Goal: Find contact information: Find contact information

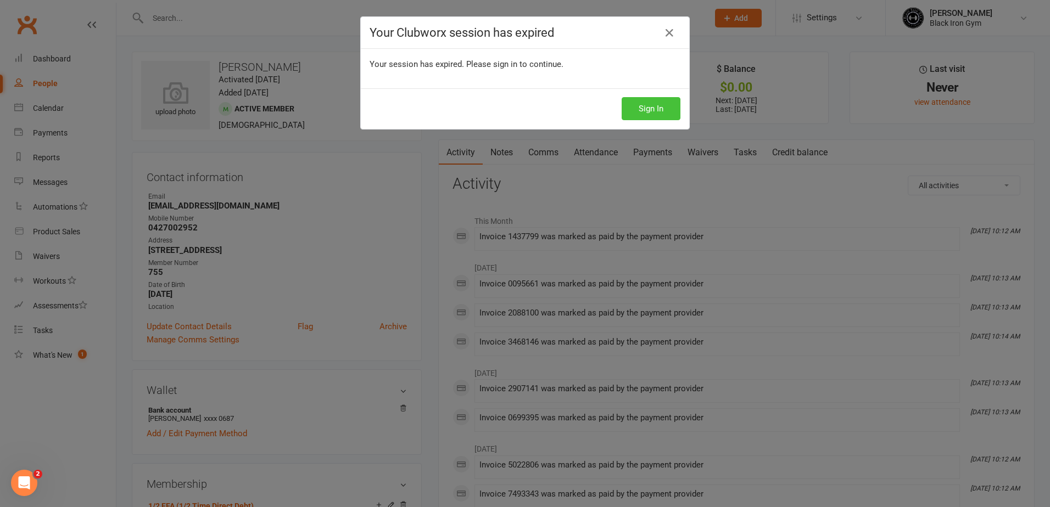
click at [635, 108] on button "Sign In" at bounding box center [651, 108] width 59 height 23
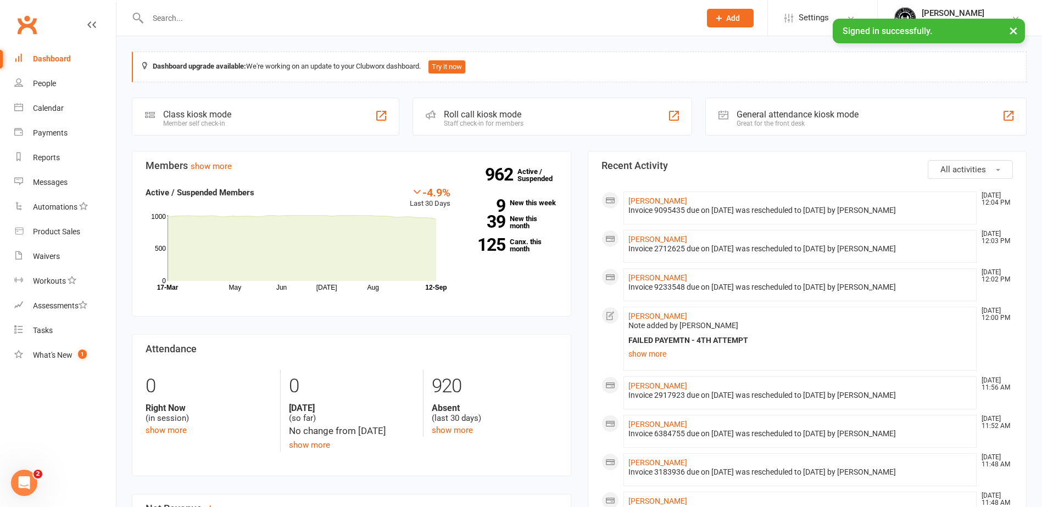
click at [155, 22] on input "text" at bounding box center [418, 17] width 548 height 15
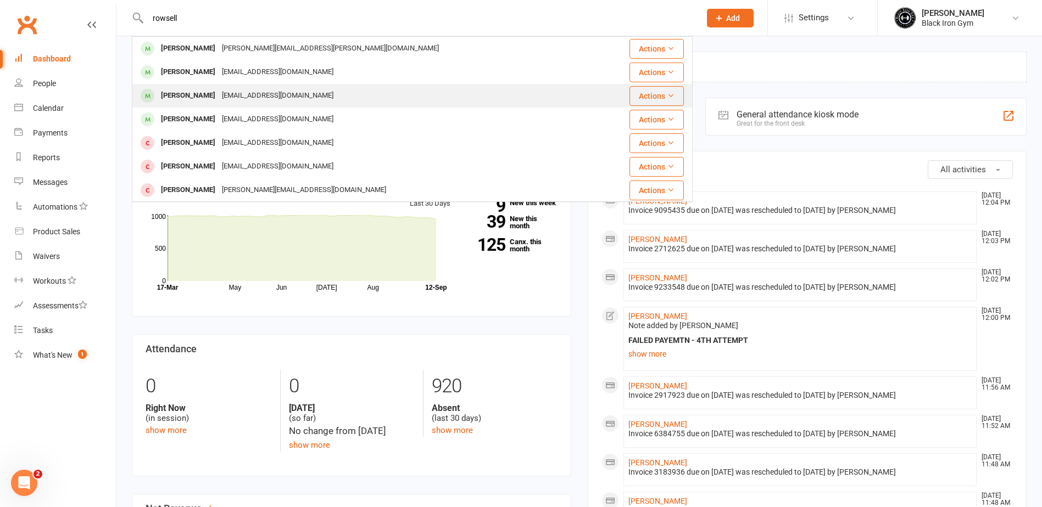
type input "rowsell"
click at [193, 94] on div "[PERSON_NAME]" at bounding box center [188, 96] width 61 height 16
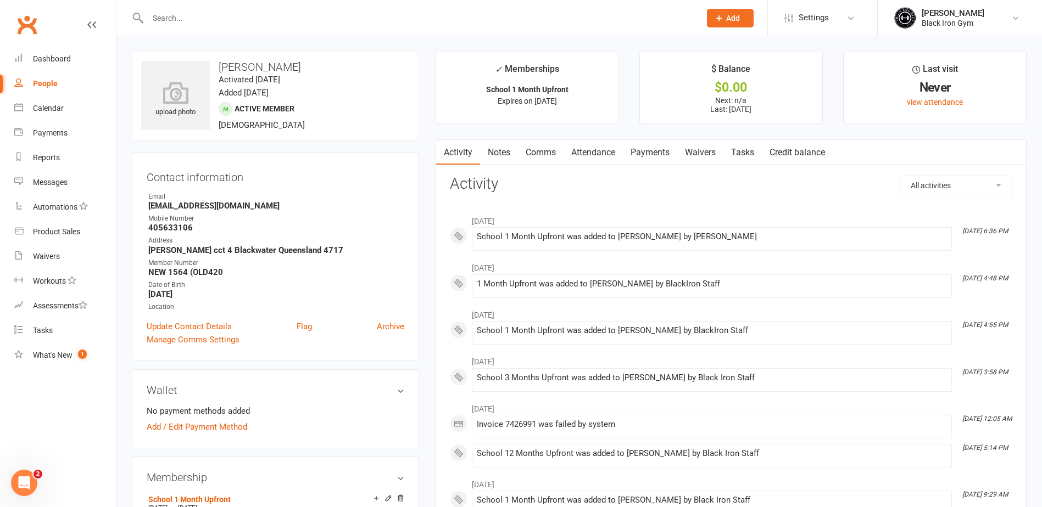
drag, startPoint x: 217, startPoint y: 66, endPoint x: 299, endPoint y: 70, distance: 81.9
click at [299, 70] on h3 "[PERSON_NAME]" at bounding box center [275, 67] width 269 height 12
drag, startPoint x: 299, startPoint y: 70, endPoint x: 288, endPoint y: 69, distance: 11.0
copy h3 "[PERSON_NAME]"
drag, startPoint x: 141, startPoint y: 208, endPoint x: 248, endPoint y: 208, distance: 106.5
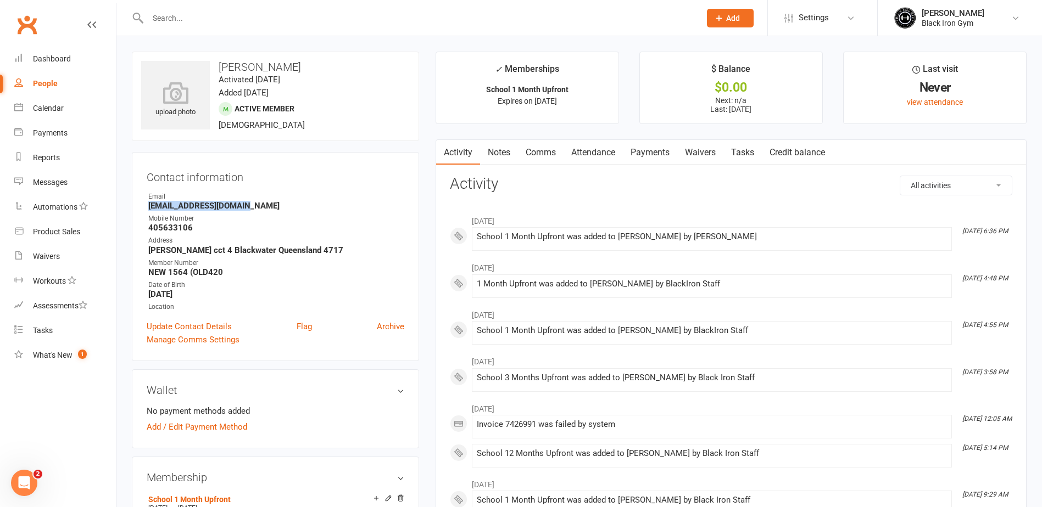
click at [248, 208] on div "Contact information Owner Email [EMAIL_ADDRESS][DOMAIN_NAME] Mobile Number [PHO…" at bounding box center [275, 256] width 287 height 209
drag, startPoint x: 248, startPoint y: 208, endPoint x: 237, endPoint y: 209, distance: 10.6
copy strong "[EMAIL_ADDRESS][DOMAIN_NAME]"
drag, startPoint x: 160, startPoint y: 227, endPoint x: 199, endPoint y: 227, distance: 38.4
click at [199, 227] on li "Mobile Number [PHONE_NUMBER]" at bounding box center [276, 223] width 258 height 19
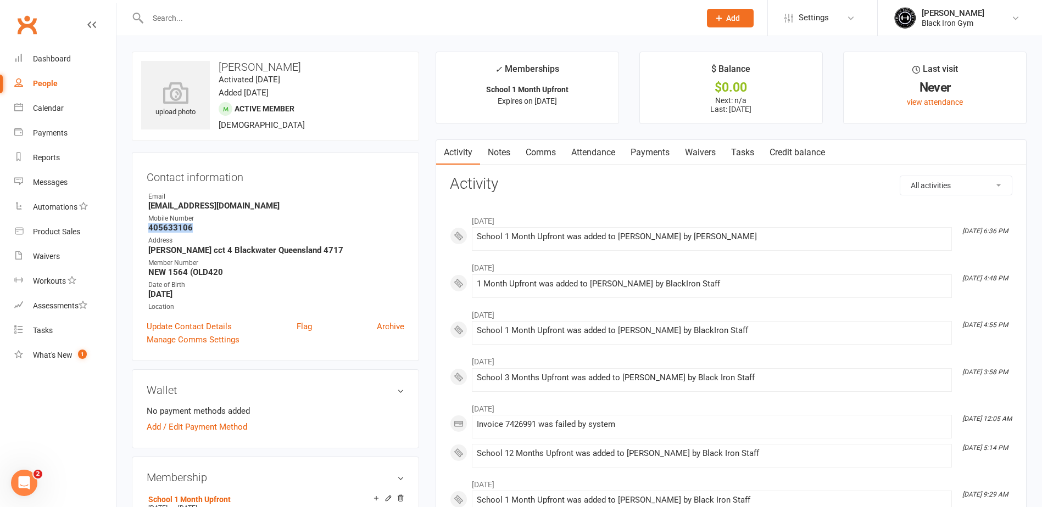
drag, startPoint x: 199, startPoint y: 227, endPoint x: 188, endPoint y: 225, distance: 10.6
copy strong "405633106"
drag, startPoint x: 141, startPoint y: 250, endPoint x: 263, endPoint y: 250, distance: 122.5
click at [263, 250] on div "Contact information Owner Email [EMAIL_ADDRESS][DOMAIN_NAME] Mobile Number [PHO…" at bounding box center [275, 256] width 287 height 209
copy strong "[PERSON_NAME] cct 4 Blackwater Quee"
